Goal: Task Accomplishment & Management: Manage account settings

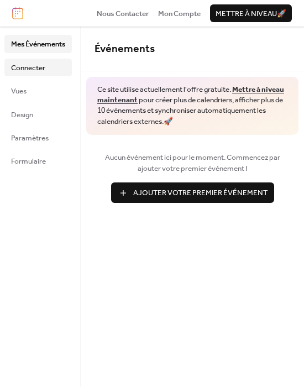
click at [25, 69] on span "Connecter" at bounding box center [28, 67] width 34 height 11
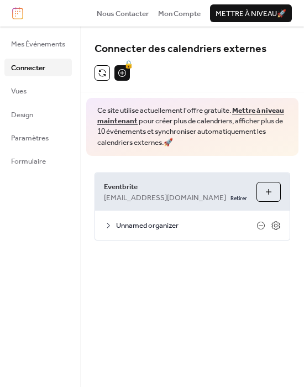
click at [110, 227] on icon at bounding box center [108, 225] width 9 height 9
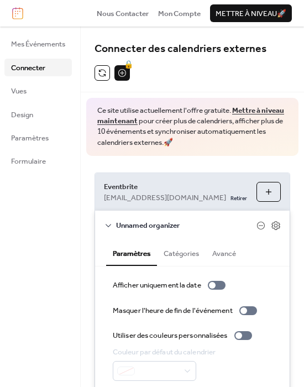
scroll to position [41, 0]
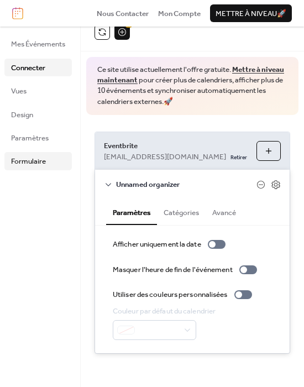
click at [29, 156] on span "Formulaire" at bounding box center [28, 161] width 35 height 11
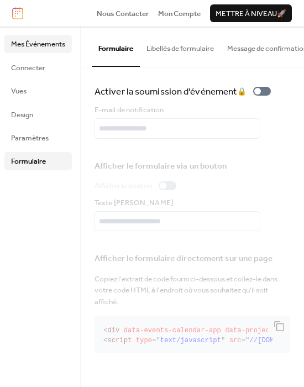
click at [46, 46] on span "Mes Événements" at bounding box center [38, 44] width 54 height 11
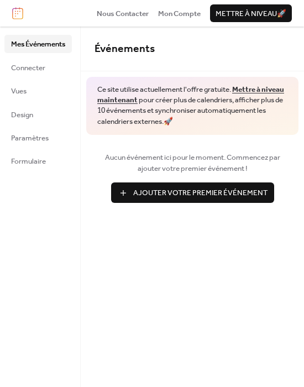
click at [154, 14] on div "Nous Contacter Mon Compte Mettre à niveau 🚀" at bounding box center [152, 13] width 304 height 27
click at [169, 14] on span "Mon Compte" at bounding box center [179, 13] width 43 height 11
click at [11, 78] on ul "Mes Événements Connecter Vues Design Paramètres Formulaire" at bounding box center [37, 102] width 67 height 135
click at [32, 67] on span "Connecter" at bounding box center [28, 67] width 34 height 11
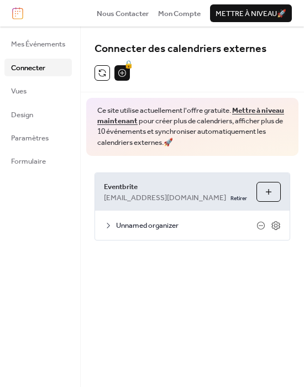
click at [262, 194] on button "Choisir Organisateurs" at bounding box center [269, 192] width 24 height 20
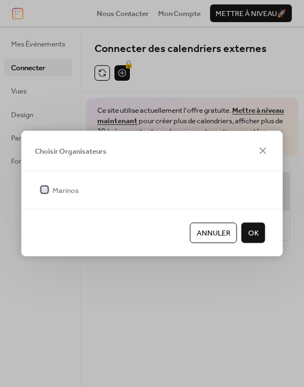
click at [43, 191] on icon at bounding box center [45, 189] width 4 height 4
click at [44, 190] on div at bounding box center [44, 189] width 7 height 7
click at [266, 144] on icon at bounding box center [263, 150] width 13 height 13
